Goal: Task Accomplishment & Management: Manage account settings

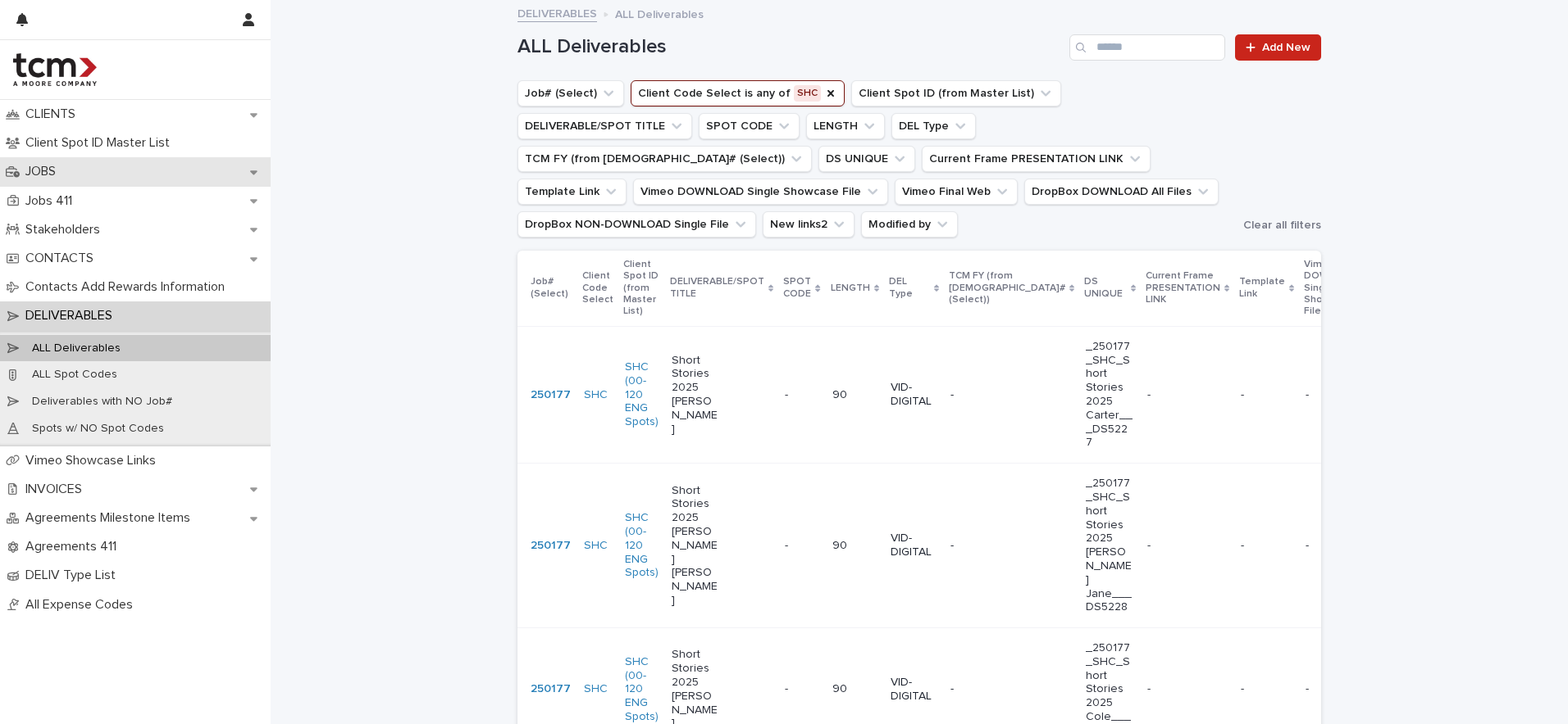
click at [93, 169] on div "JOBS" at bounding box center [135, 171] width 271 height 29
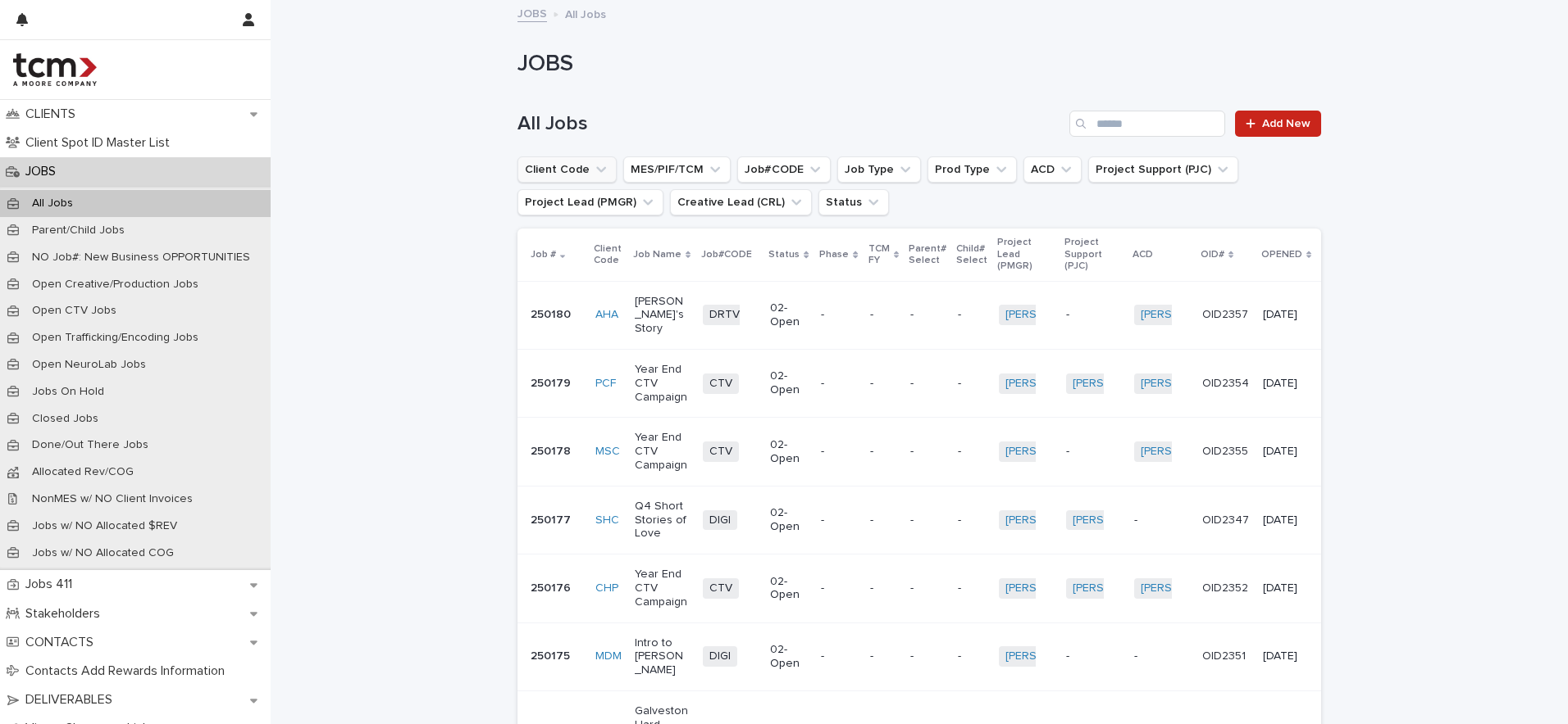
click at [601, 170] on icon "Client Code" at bounding box center [600, 169] width 16 height 16
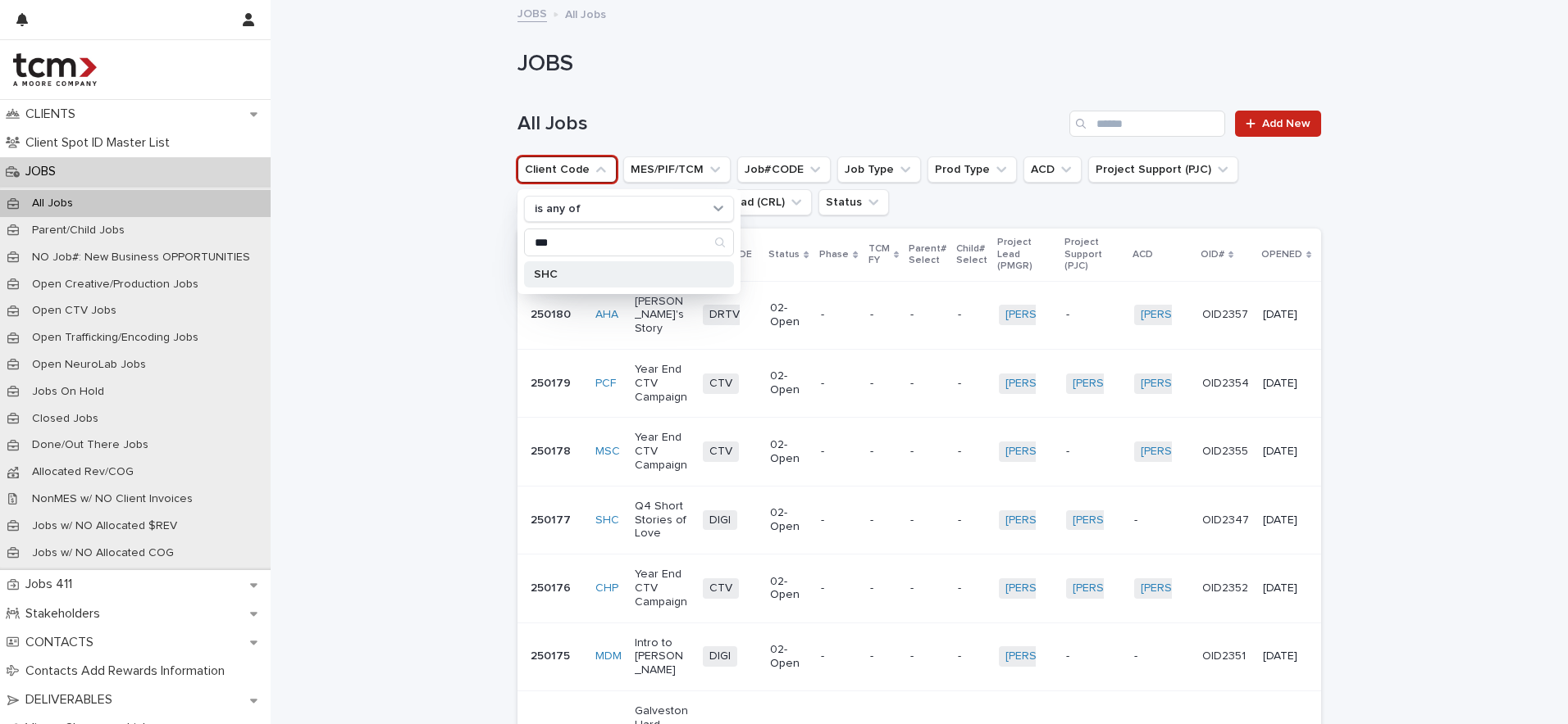
type input "***"
click at [566, 269] on p "SHC" at bounding box center [620, 274] width 173 height 11
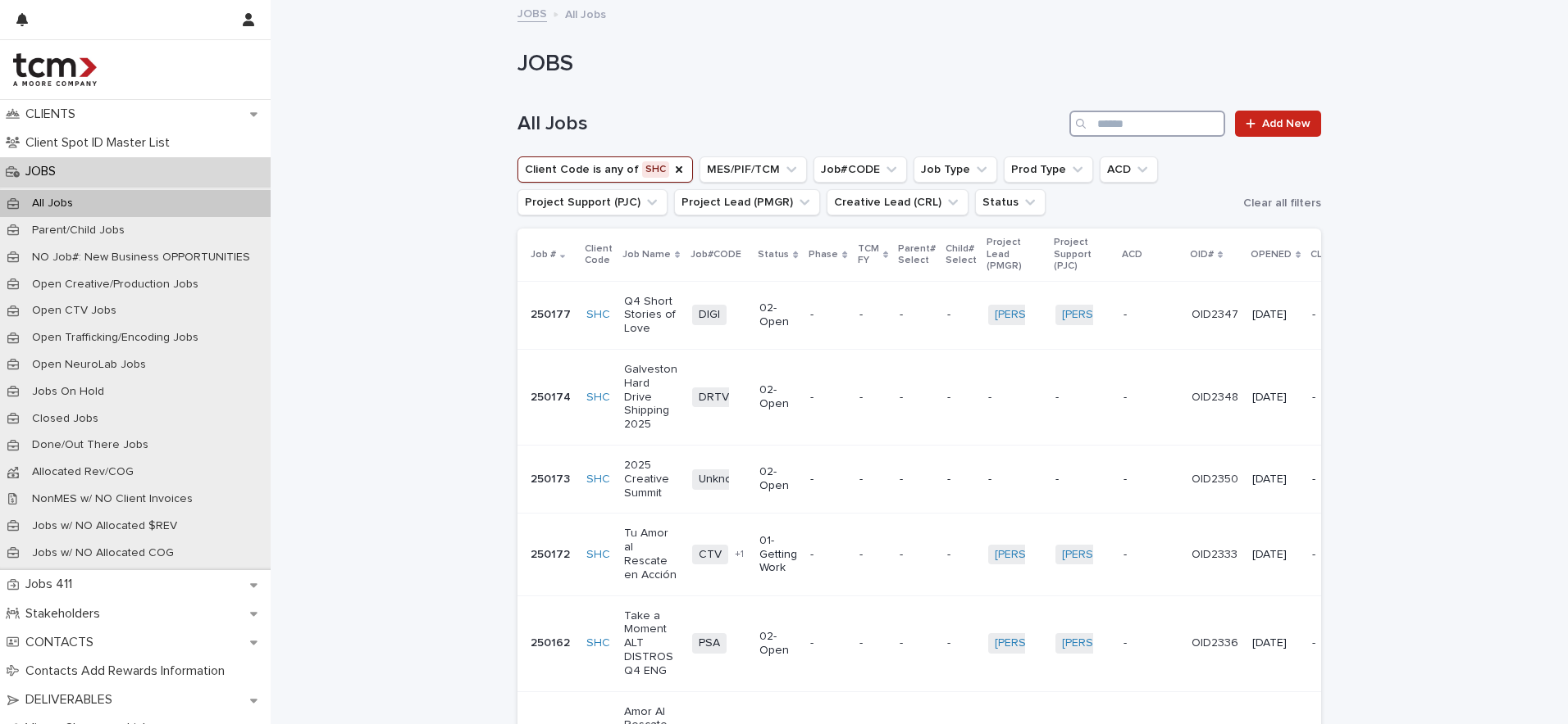
click at [1157, 134] on input "Search" at bounding box center [1147, 124] width 156 height 26
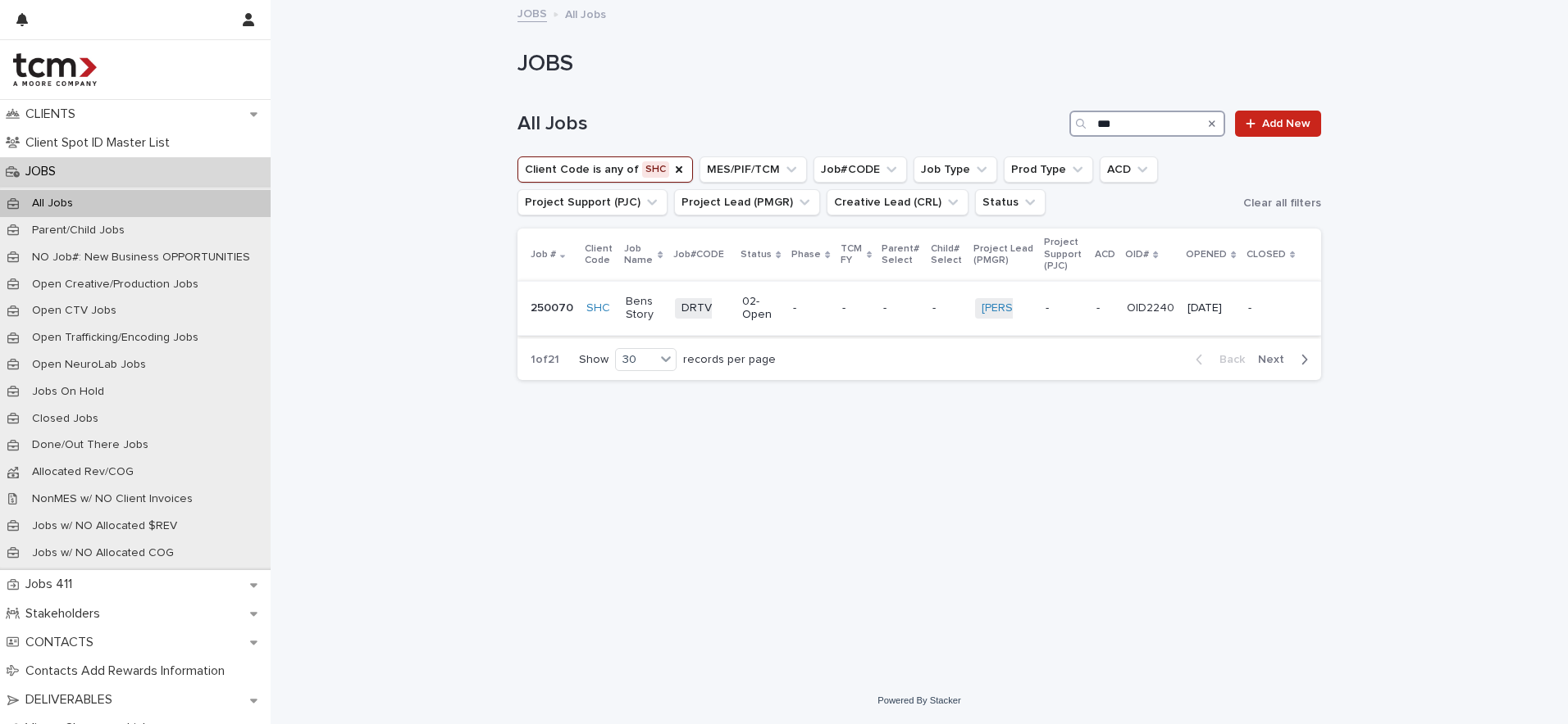
type input "***"
click at [628, 322] on p "Bens Story" at bounding box center [643, 309] width 36 height 28
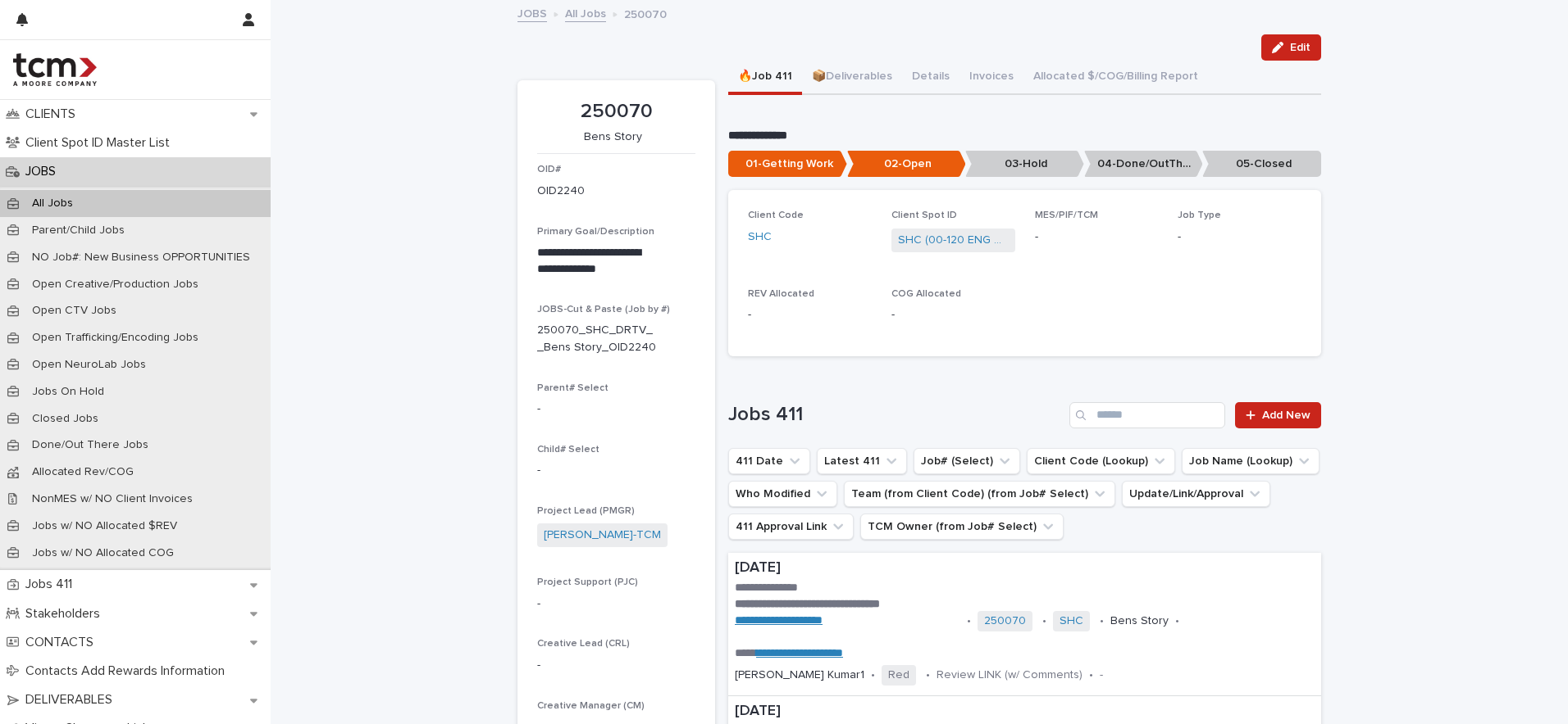
click at [1247, 159] on p "05-Closed" at bounding box center [1261, 164] width 119 height 27
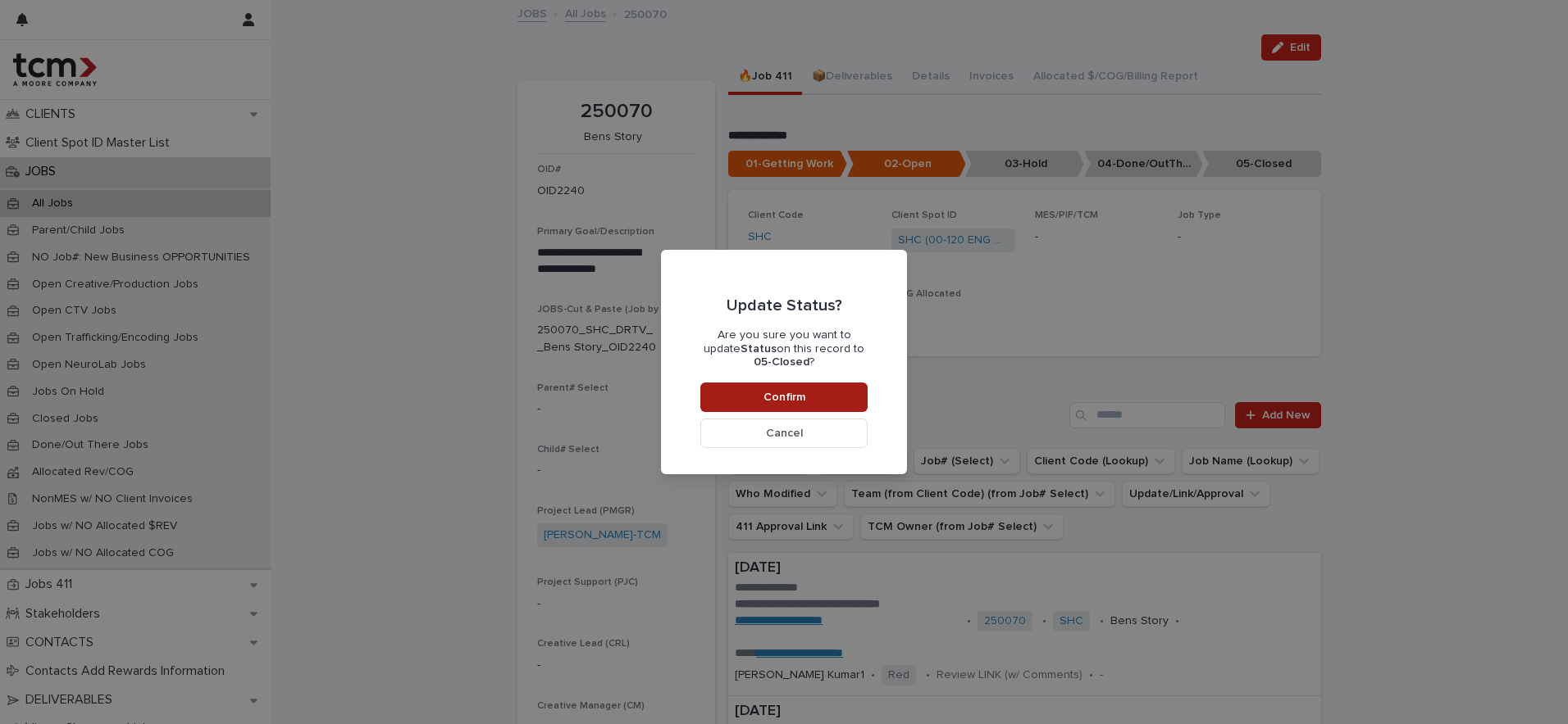
click at [821, 400] on button "Confirm" at bounding box center [784, 397] width 167 height 29
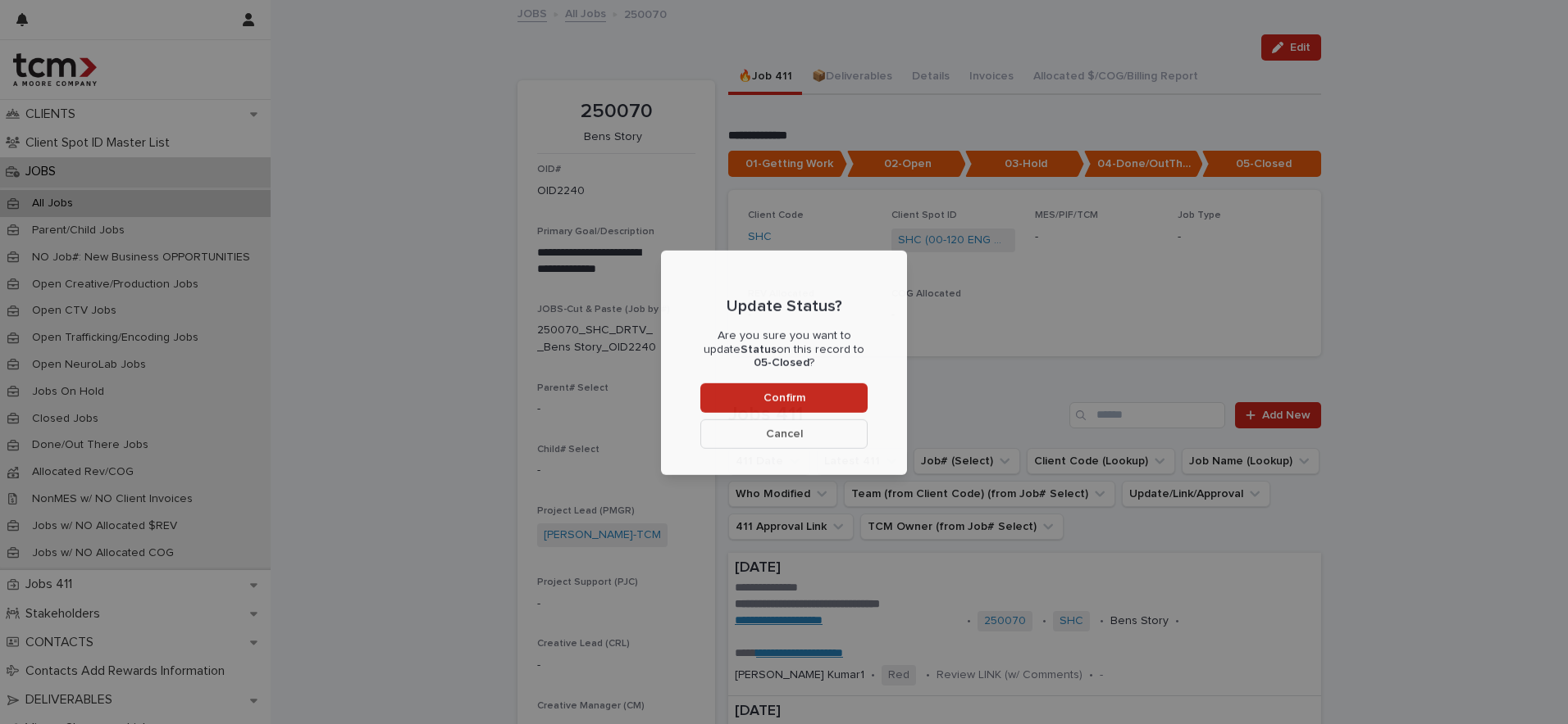
scroll to position [98, 0]
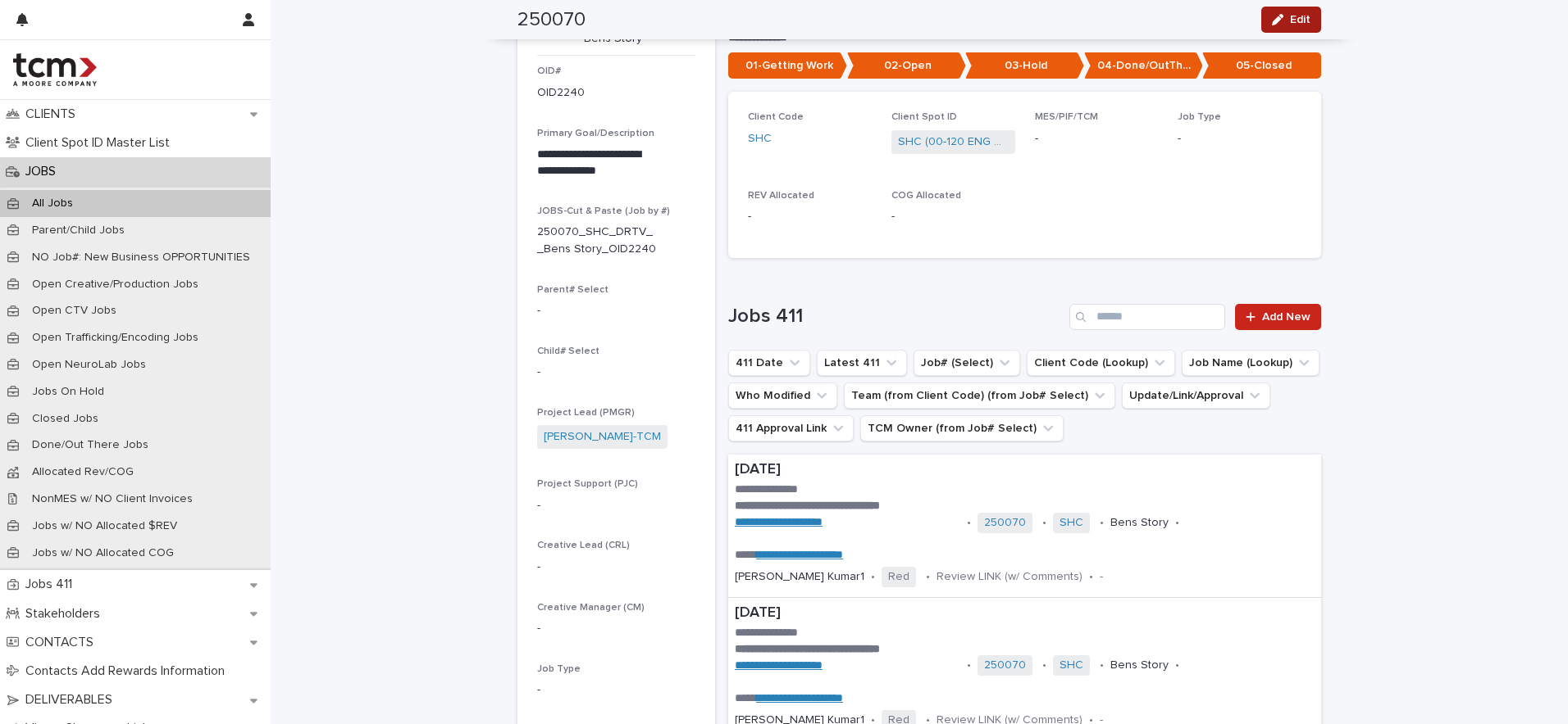
click at [1290, 22] on span "Edit" at bounding box center [1300, 20] width 21 height 11
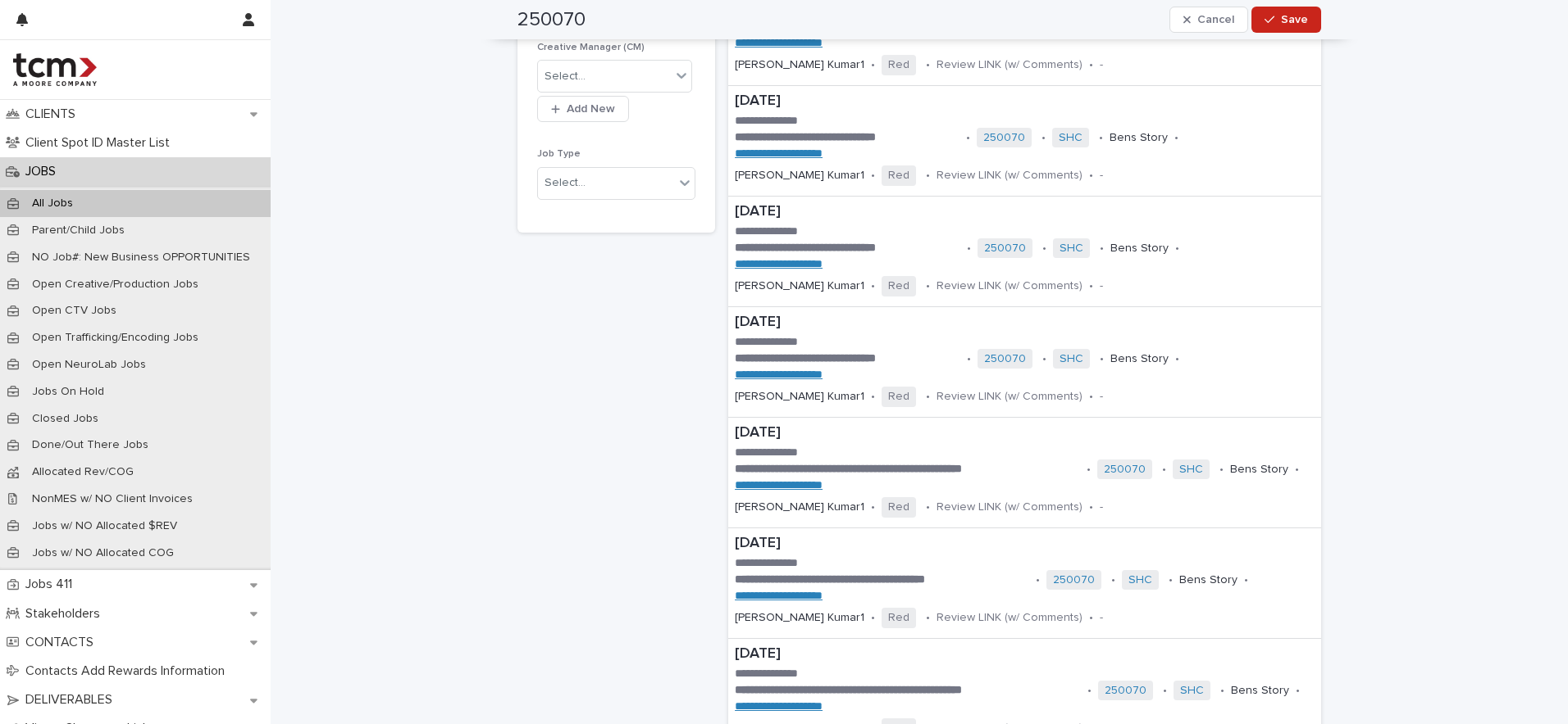
scroll to position [0, 0]
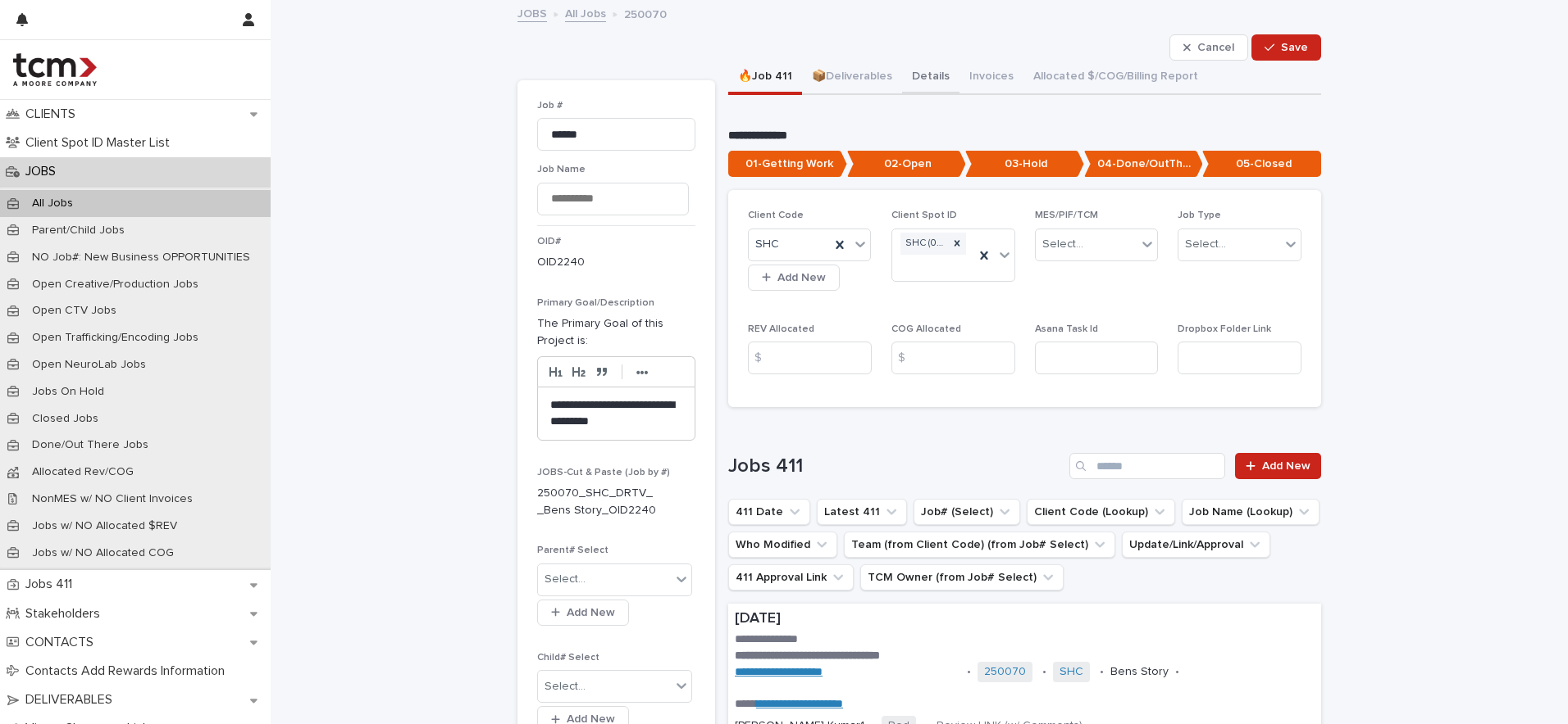
click at [936, 81] on button "Details" at bounding box center [930, 78] width 57 height 35
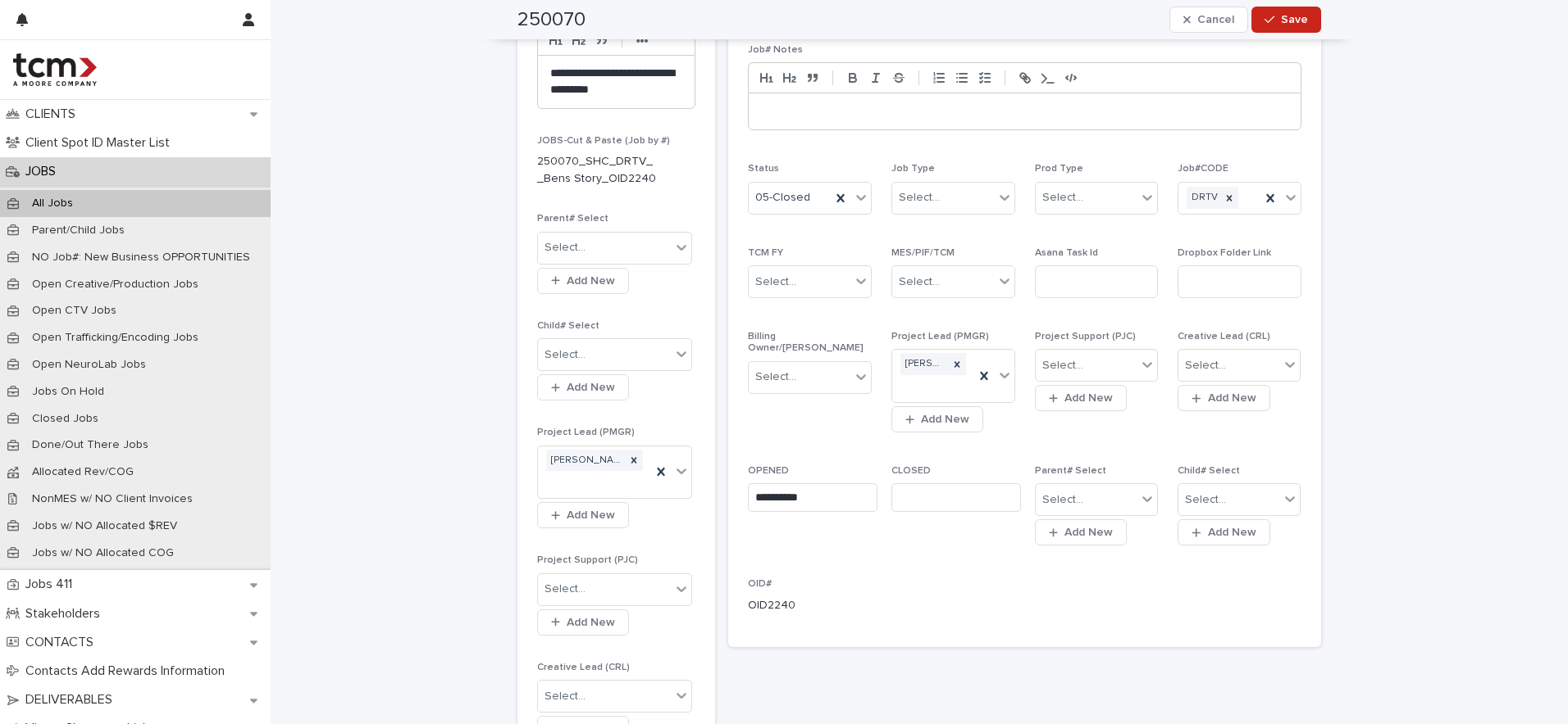
scroll to position [337, 0]
click at [959, 493] on input "text" at bounding box center [956, 493] width 129 height 29
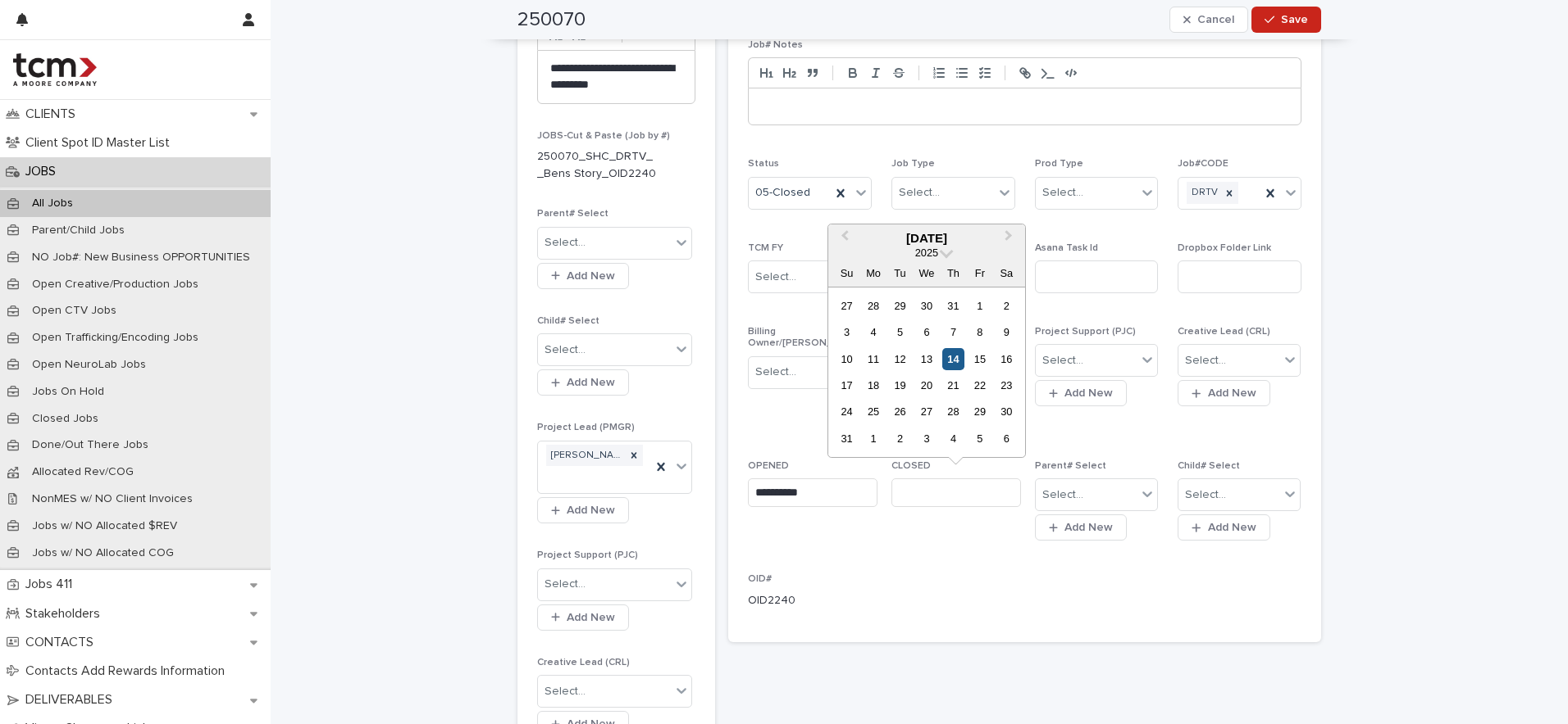
click at [950, 354] on div "14" at bounding box center [953, 360] width 22 height 22
type input "**********"
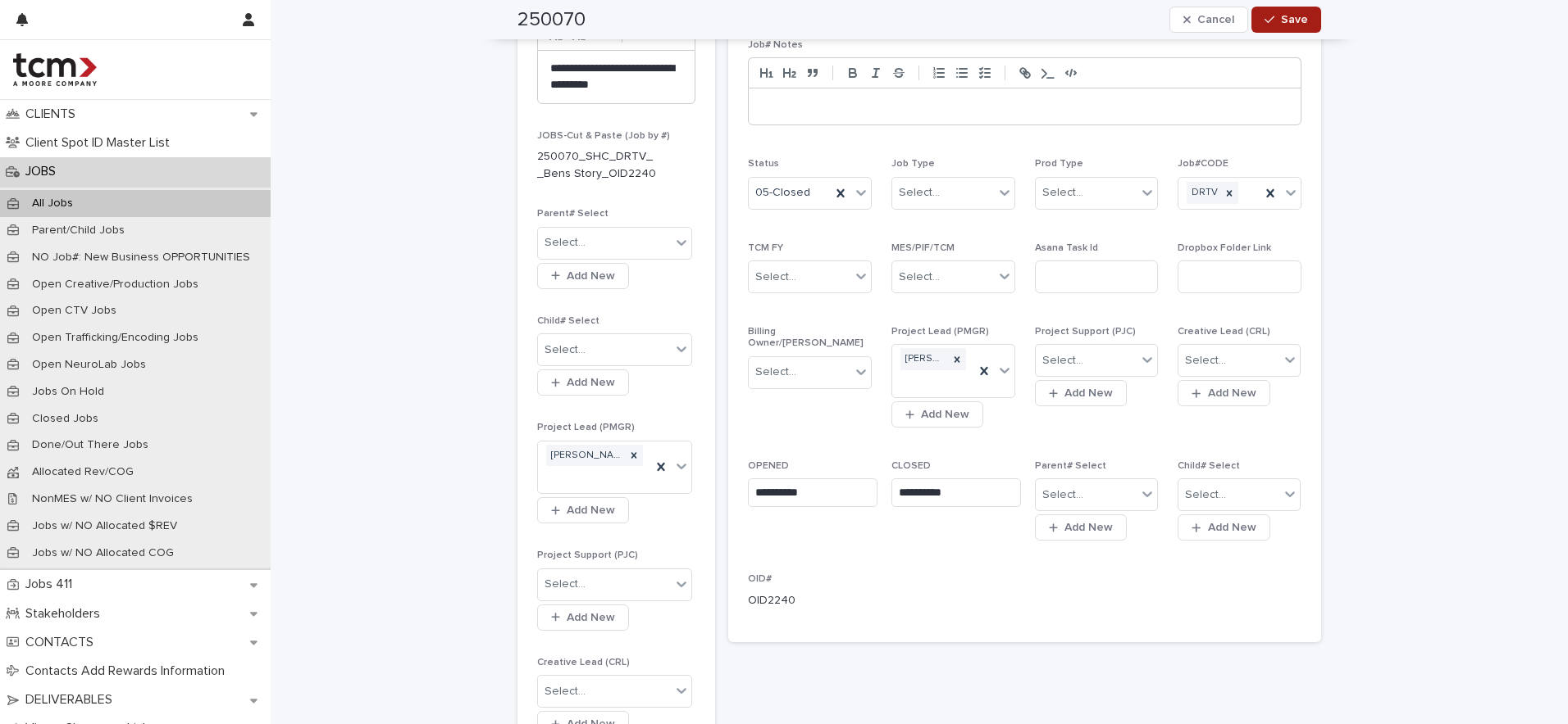
click at [1305, 7] on button "Save" at bounding box center [1286, 20] width 69 height 26
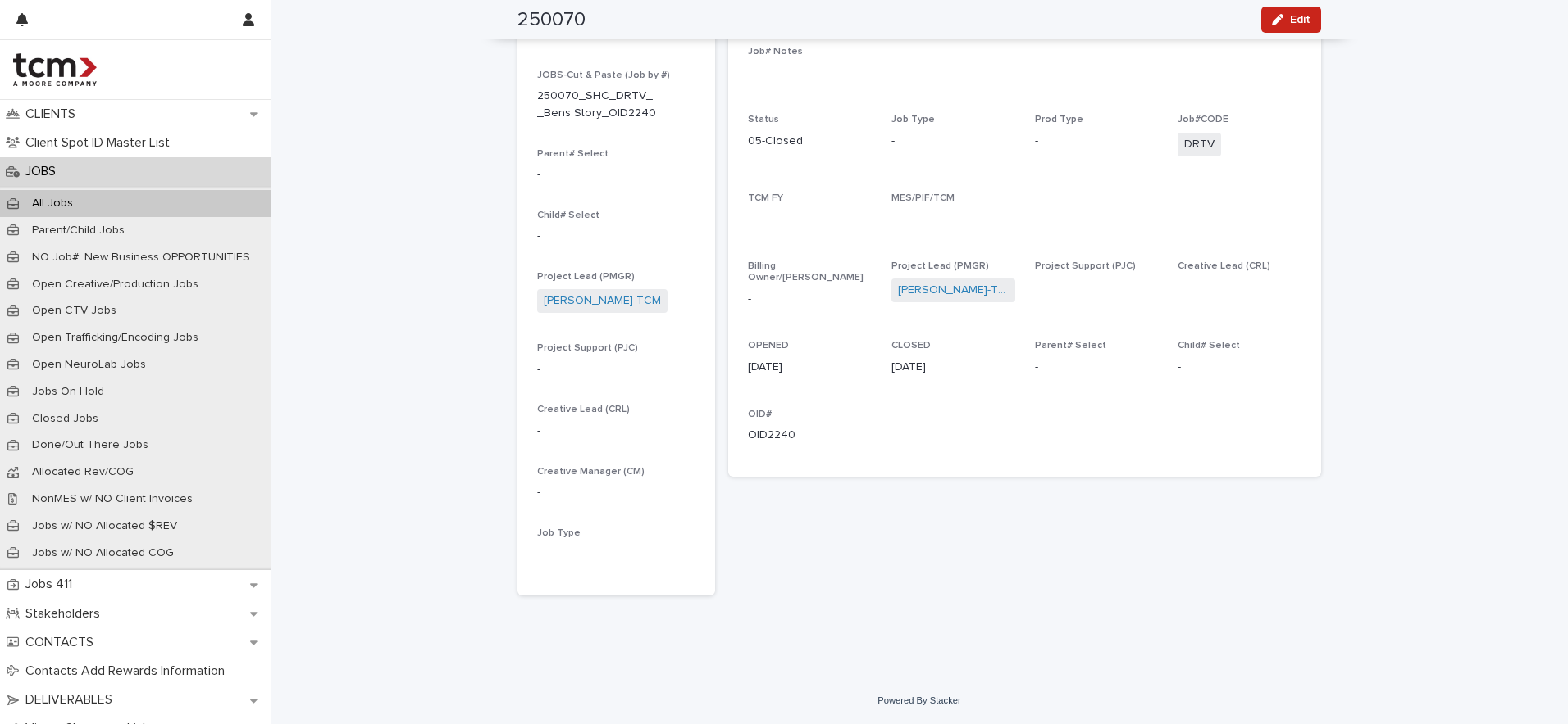
scroll to position [107, 0]
